Goal: Transaction & Acquisition: Book appointment/travel/reservation

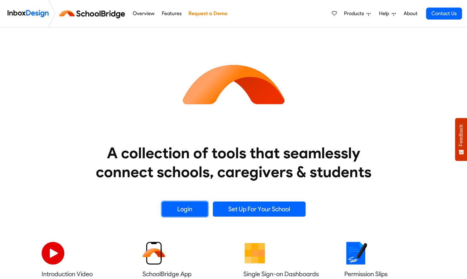
click at [179, 210] on link "Login" at bounding box center [185, 209] width 46 height 15
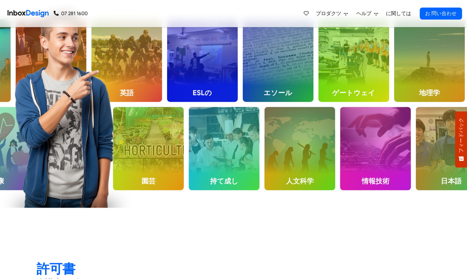
scroll to position [442, 0]
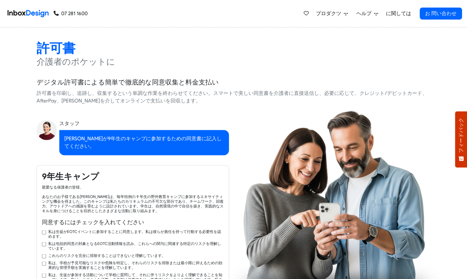
checkbox input "true"
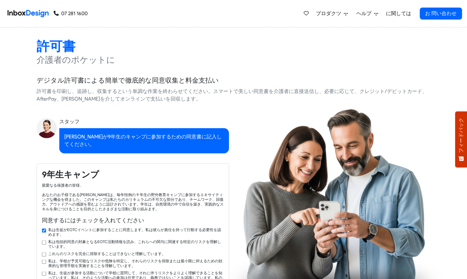
checkbox input "true"
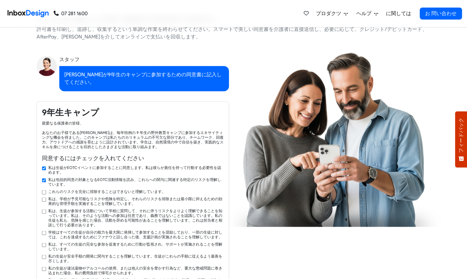
checkbox input "true"
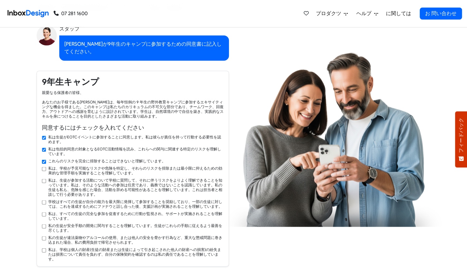
checkbox input "true"
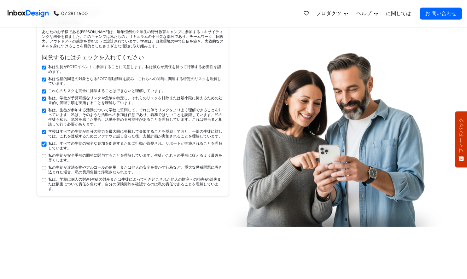
checkbox input "true"
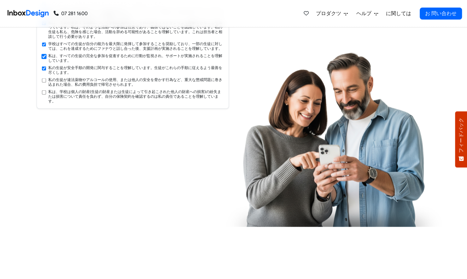
checkbox input "true"
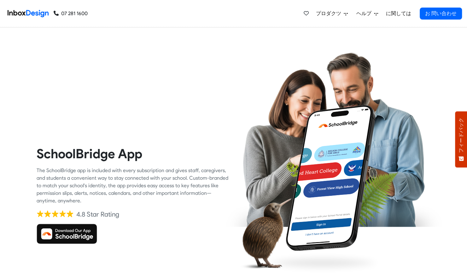
checkbox input "true"
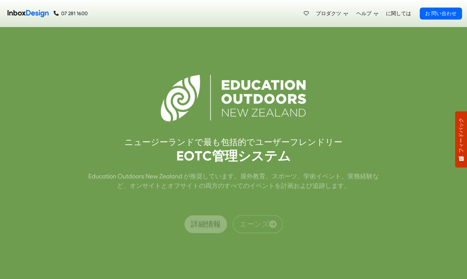
scroll to position [1703, 0]
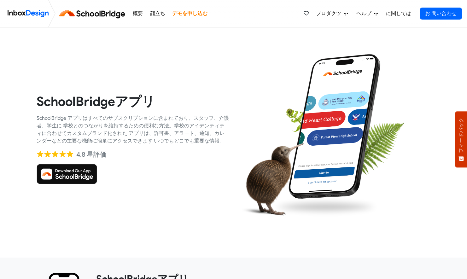
click at [71, 176] on img at bounding box center [67, 174] width 61 height 20
click at [186, 10] on link "デモを申し込む" at bounding box center [189, 13] width 39 height 13
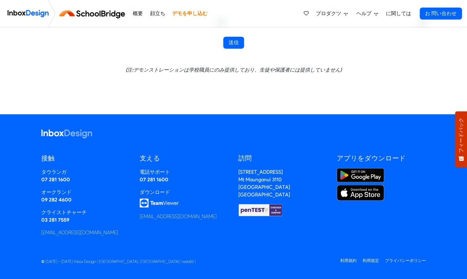
scroll to position [347, 0]
